Goal: Communication & Community: Participate in discussion

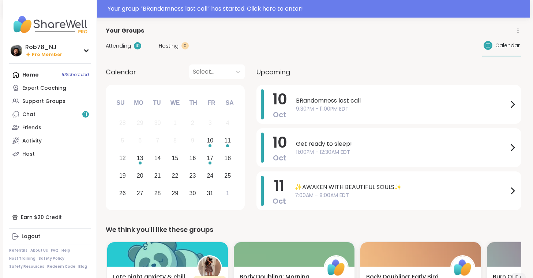
click at [66, 73] on div "Home 10 Scheduled Expert Coaching Support Groups Chat 11 Friends Activity Host" at bounding box center [50, 114] width 82 height 92
click at [328, 107] on span "9:30PM - 11:00PM EDT" at bounding box center [402, 109] width 212 height 8
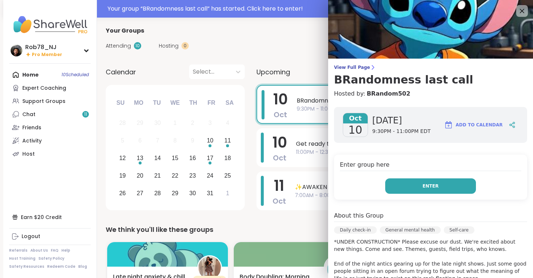
click at [441, 190] on button "Enter" at bounding box center [430, 185] width 91 height 15
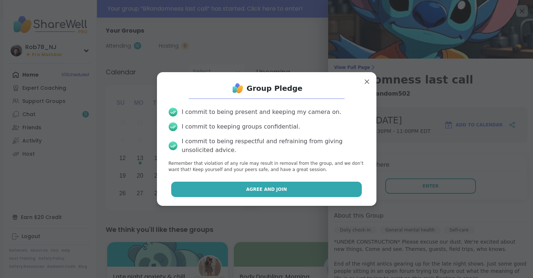
click at [275, 184] on button "Agree and Join" at bounding box center [266, 189] width 191 height 15
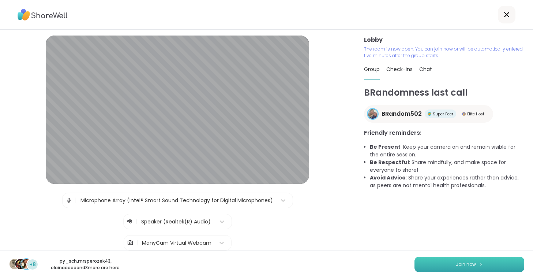
click at [449, 266] on button "Join now" at bounding box center [470, 264] width 110 height 15
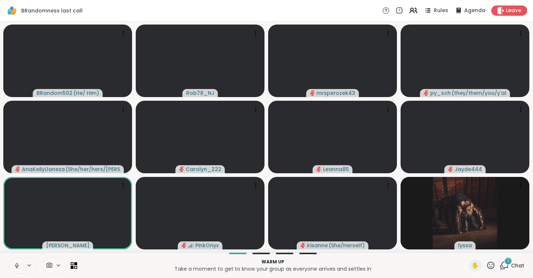
click at [20, 264] on icon at bounding box center [17, 265] width 7 height 7
click at [62, 263] on span at bounding box center [61, 265] width 10 height 6
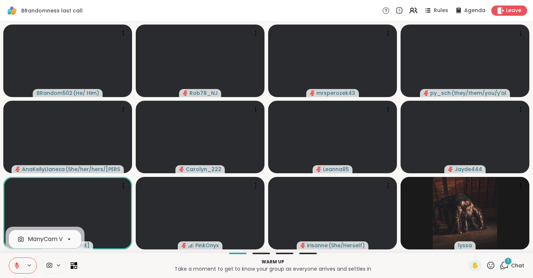
click at [62, 238] on div "ManyCam Virtual Webcam" at bounding box center [67, 239] width 78 height 9
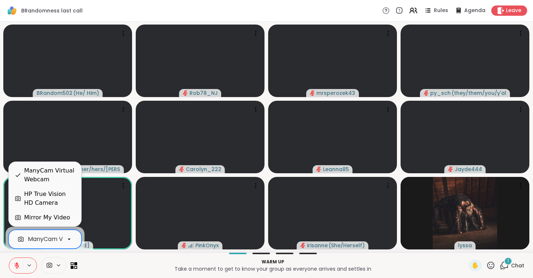
scroll to position [0, 33]
click at [62, 202] on div "HP True Vision HD Camera" at bounding box center [49, 199] width 51 height 18
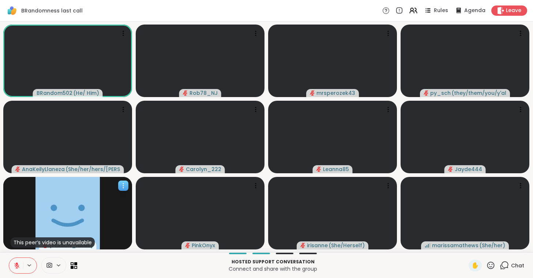
click at [123, 185] on icon at bounding box center [123, 185] width 1 height 1
click at [107, 191] on h4 "View Profile" at bounding box center [98, 190] width 31 height 7
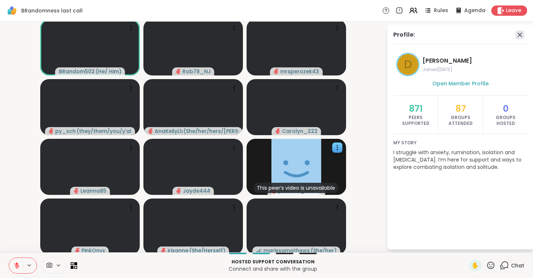
click at [519, 36] on icon at bounding box center [520, 35] width 4 height 4
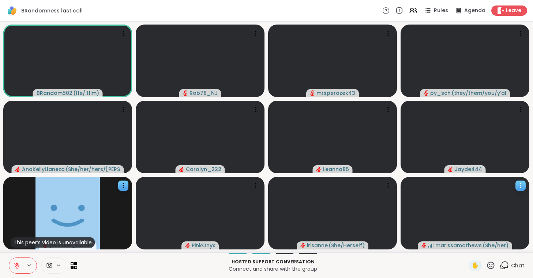
click at [519, 184] on icon at bounding box center [520, 185] width 7 height 7
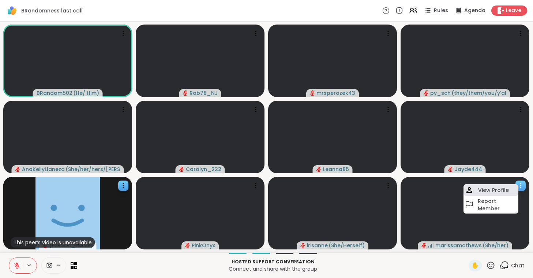
click at [501, 189] on h4 "View Profile" at bounding box center [493, 189] width 31 height 7
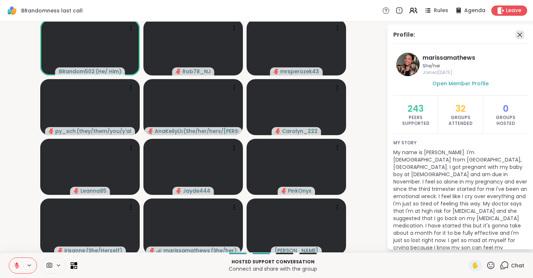
click at [522, 34] on icon at bounding box center [520, 34] width 9 height 9
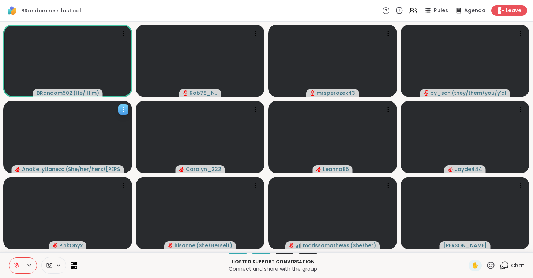
click at [124, 109] on icon at bounding box center [123, 109] width 7 height 7
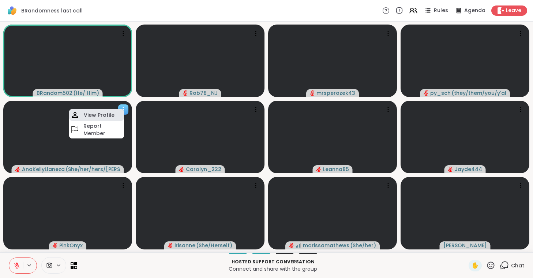
click at [105, 115] on h4 "View Profile" at bounding box center [99, 114] width 31 height 7
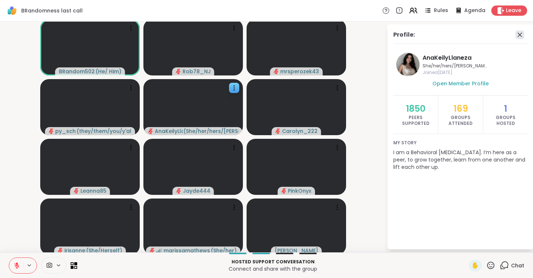
click at [519, 34] on icon at bounding box center [520, 35] width 4 height 4
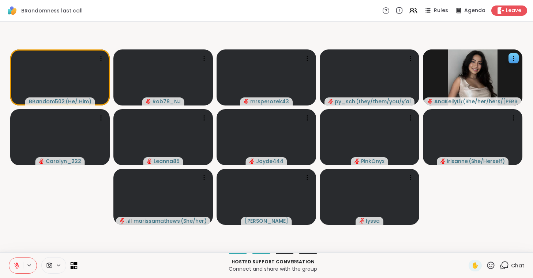
click at [74, 265] on icon at bounding box center [74, 265] width 7 height 7
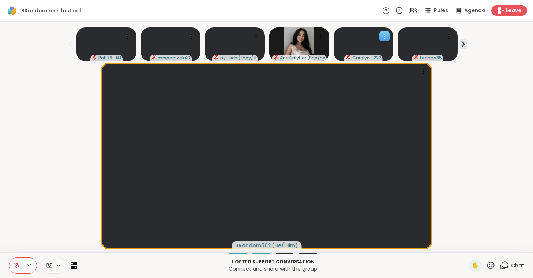
click at [354, 44] on div at bounding box center [364, 44] width 60 height 34
click at [418, 46] on div at bounding box center [428, 44] width 60 height 34
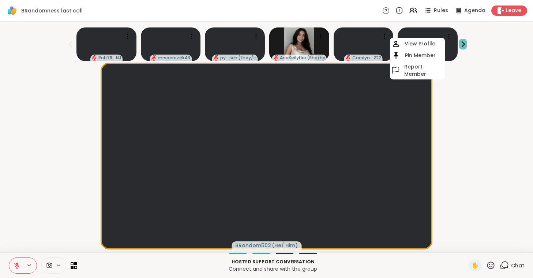
click at [462, 44] on icon at bounding box center [463, 44] width 8 height 8
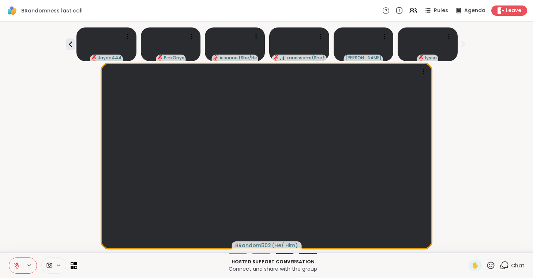
click at [462, 44] on icon at bounding box center [463, 44] width 8 height 8
click at [404, 50] on div at bounding box center [428, 44] width 60 height 34
click at [74, 267] on icon at bounding box center [74, 265] width 7 height 7
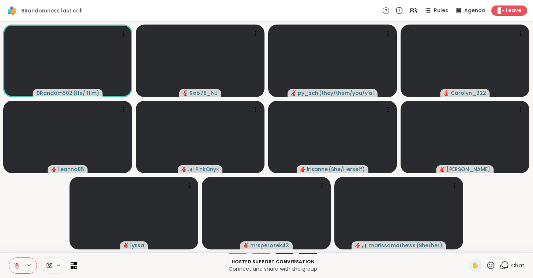
click at [18, 261] on button at bounding box center [16, 265] width 14 height 15
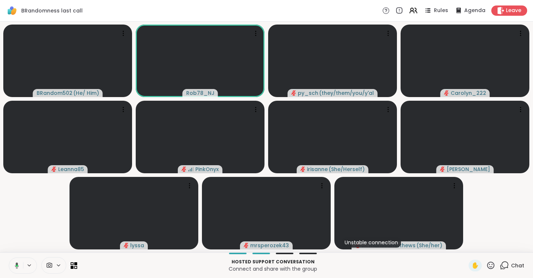
click at [18, 261] on button at bounding box center [15, 265] width 15 height 15
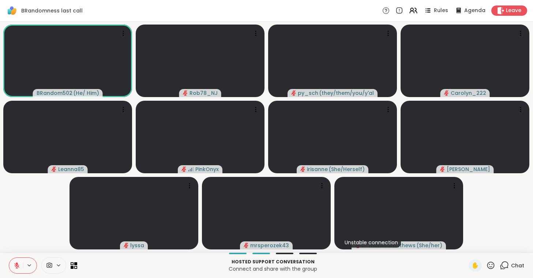
click at [18, 261] on button at bounding box center [16, 265] width 14 height 15
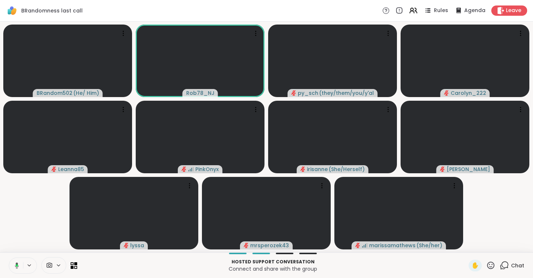
click at [18, 261] on button at bounding box center [15, 265] width 15 height 15
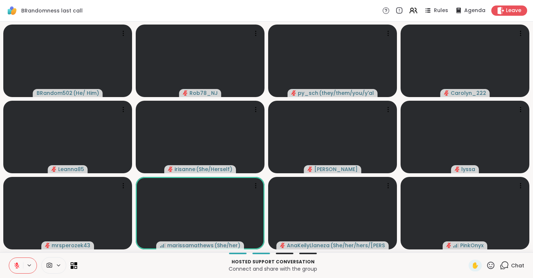
click at [9, 258] on button at bounding box center [16, 265] width 14 height 15
click at [255, 187] on icon at bounding box center [255, 185] width 7 height 7
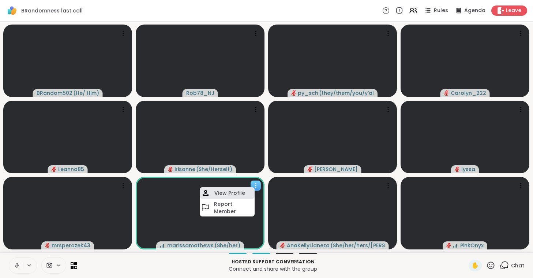
click at [225, 194] on h4 "View Profile" at bounding box center [230, 192] width 31 height 7
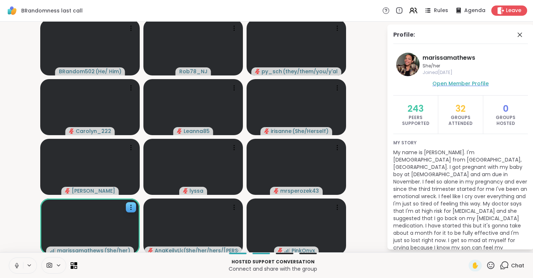
click at [453, 82] on span "Open Member Profile" at bounding box center [461, 83] width 56 height 7
click at [519, 34] on icon at bounding box center [520, 35] width 4 height 4
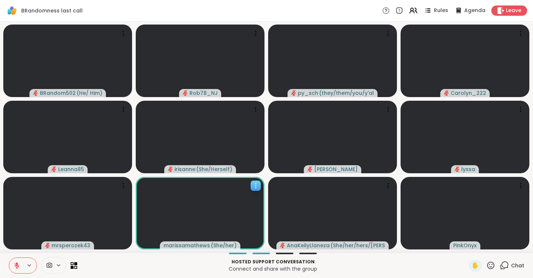
click at [254, 183] on icon at bounding box center [255, 185] width 7 height 7
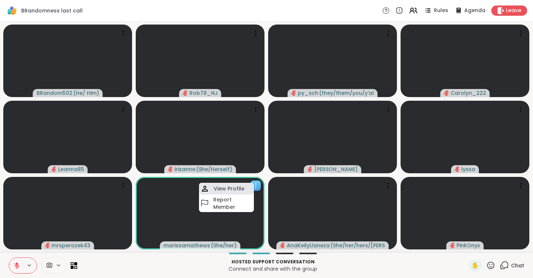
click at [229, 185] on h4 "View Profile" at bounding box center [229, 188] width 31 height 7
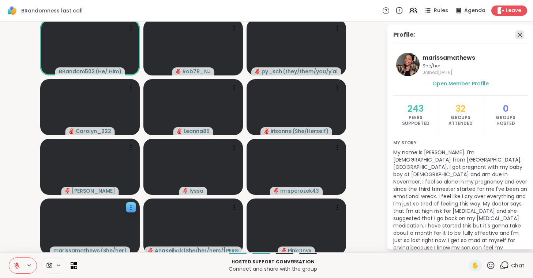
click at [520, 34] on icon at bounding box center [520, 35] width 4 height 4
